Goal: Register for event/course

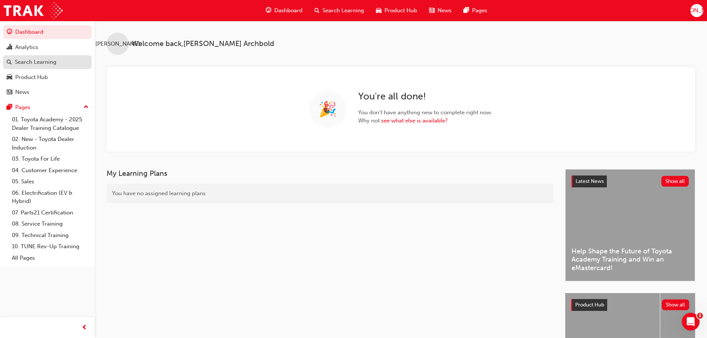
click at [22, 63] on div "Search Learning" at bounding box center [36, 62] width 42 height 9
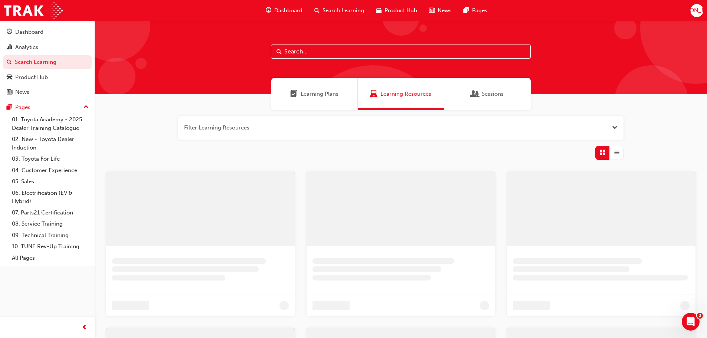
click at [346, 47] on input "text" at bounding box center [401, 52] width 260 height 14
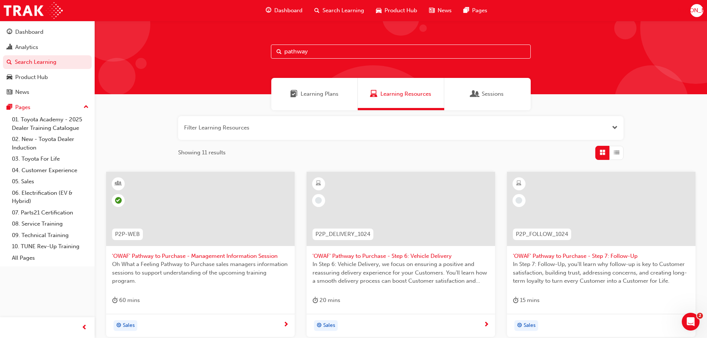
type input "pathway"
click at [492, 94] on span "Sessions" at bounding box center [493, 94] width 22 height 9
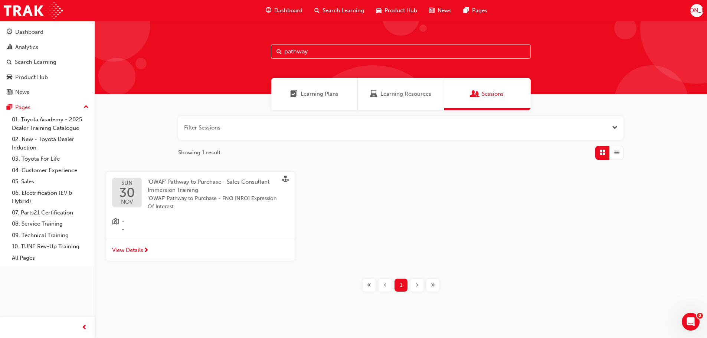
click at [204, 179] on span "'OWAF' Pathway to Purchase - Sales Consultant Immersion Training" at bounding box center [209, 186] width 122 height 15
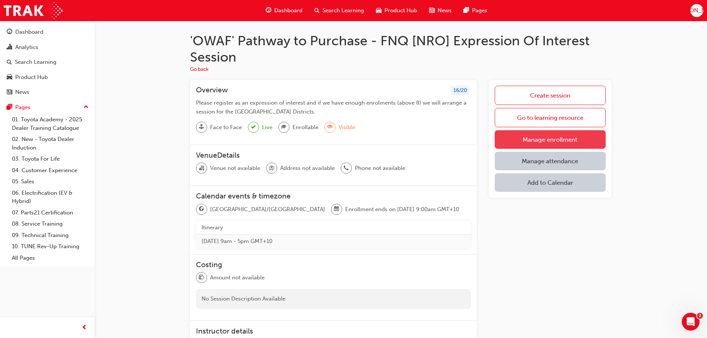
click at [545, 143] on link "Manage enrollment" at bounding box center [550, 139] width 111 height 19
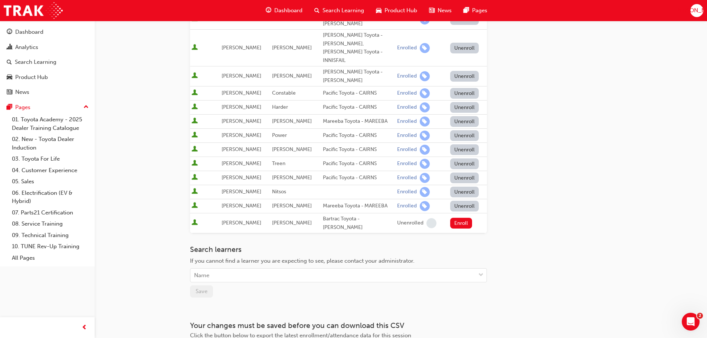
scroll to position [223, 0]
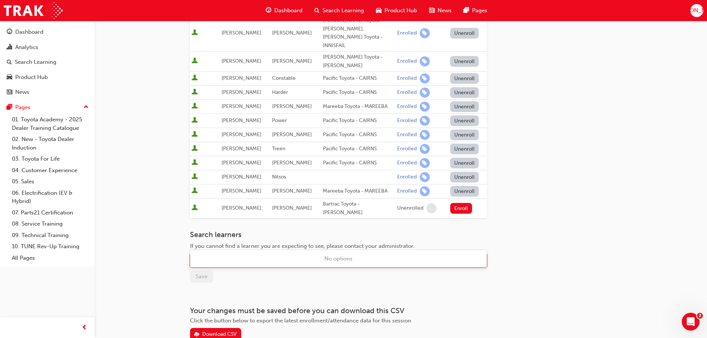
click at [266, 254] on div "Name" at bounding box center [332, 260] width 285 height 13
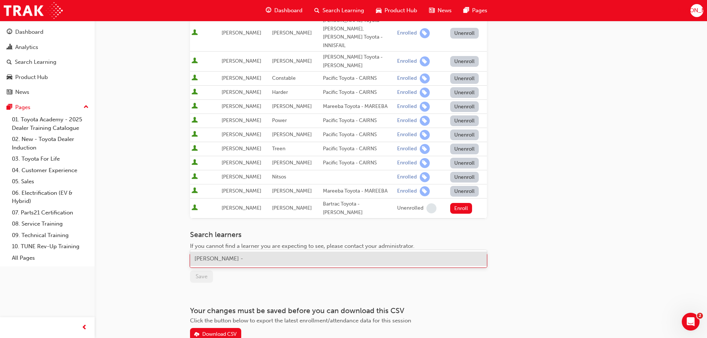
type input "[PERSON_NAME]"
click at [248, 256] on div "[PERSON_NAME] -" at bounding box center [338, 259] width 297 height 14
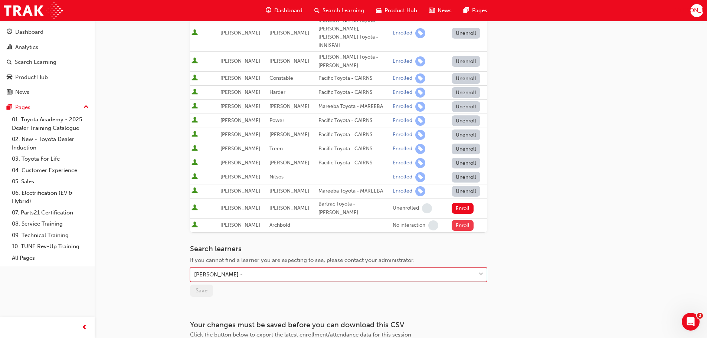
click at [464, 220] on button "Enroll" at bounding box center [463, 225] width 22 height 11
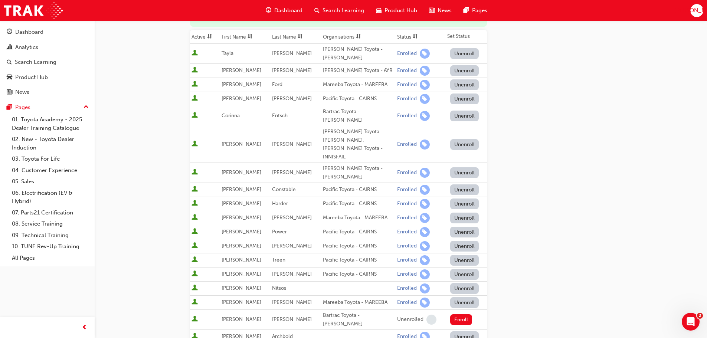
scroll to position [186, 0]
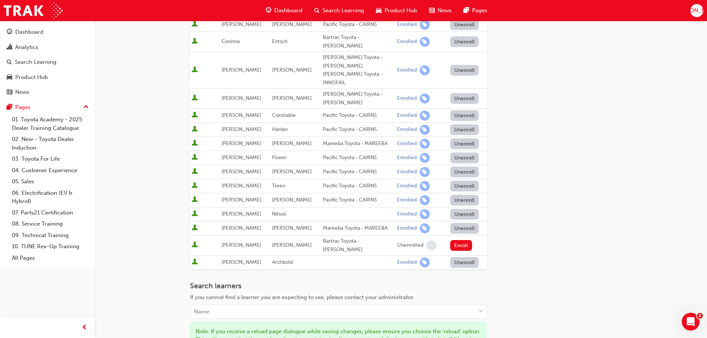
click at [469, 257] on button "Unenroll" at bounding box center [464, 262] width 29 height 11
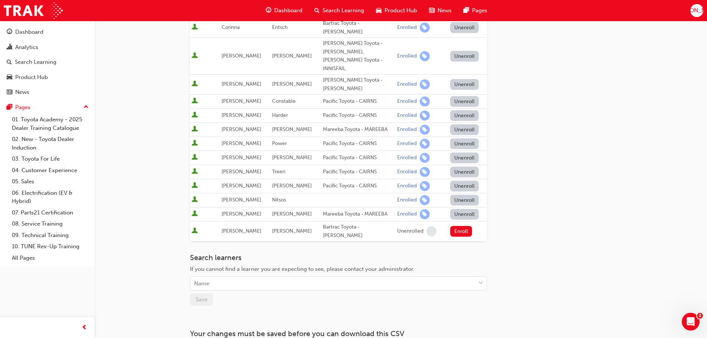
scroll to position [247, 0]
